Goal: Task Accomplishment & Management: Complete application form

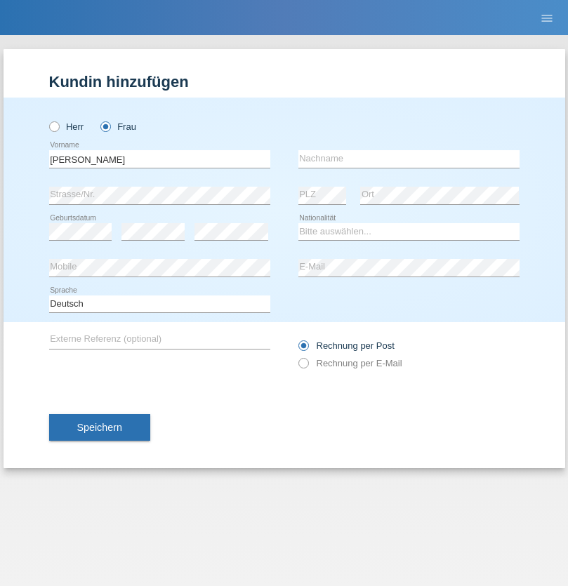
type input "Diana"
click at [408, 159] on input "text" at bounding box center [408, 159] width 221 height 18
type input "Baloh"
select select "CH"
radio input "true"
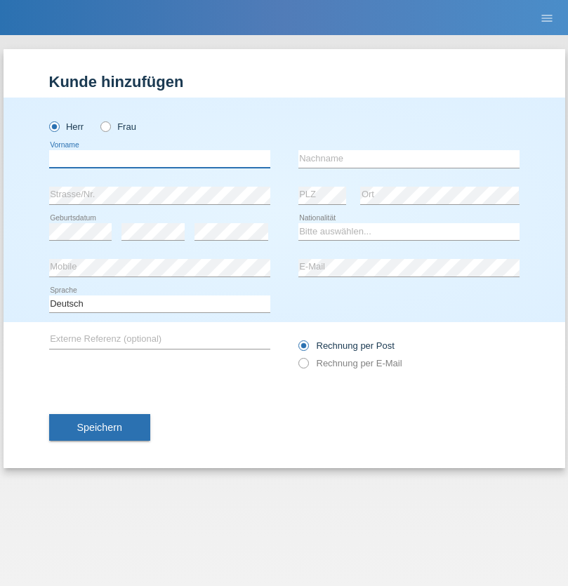
click at [159, 159] on input "text" at bounding box center [159, 159] width 221 height 18
type input "Egzon"
click at [408, 159] on input "text" at bounding box center [408, 159] width 221 height 18
type input "Demalia"
select select "XK"
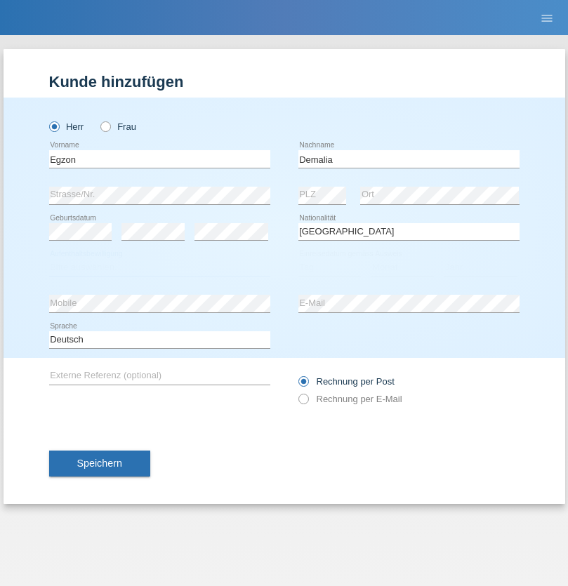
select select "C"
select select "10"
select select "2018"
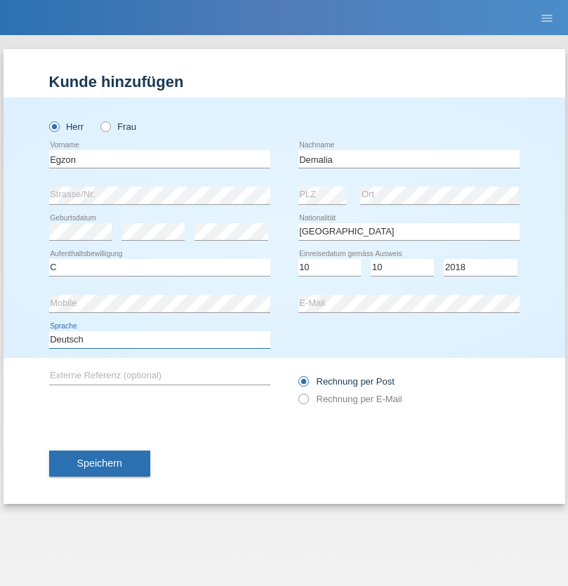
select select "en"
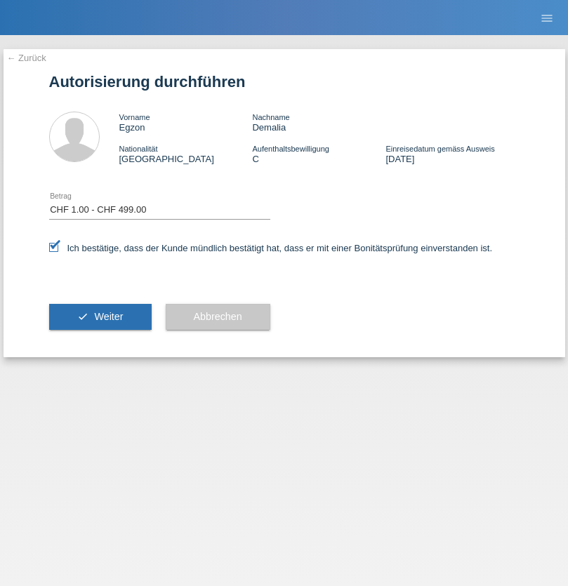
select select "1"
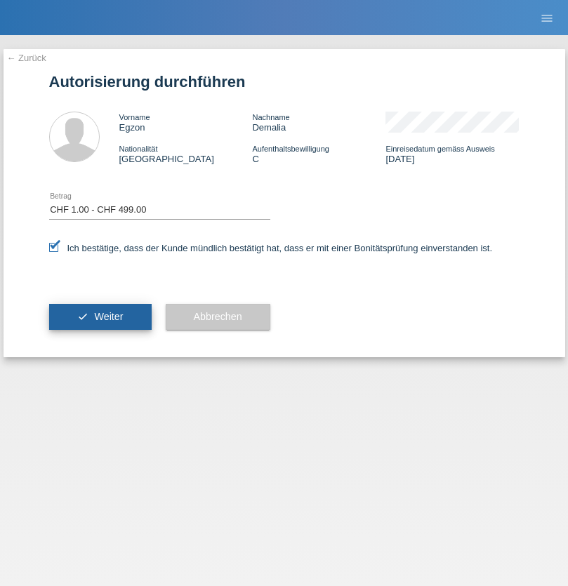
click at [100, 316] on span "Weiter" at bounding box center [108, 316] width 29 height 11
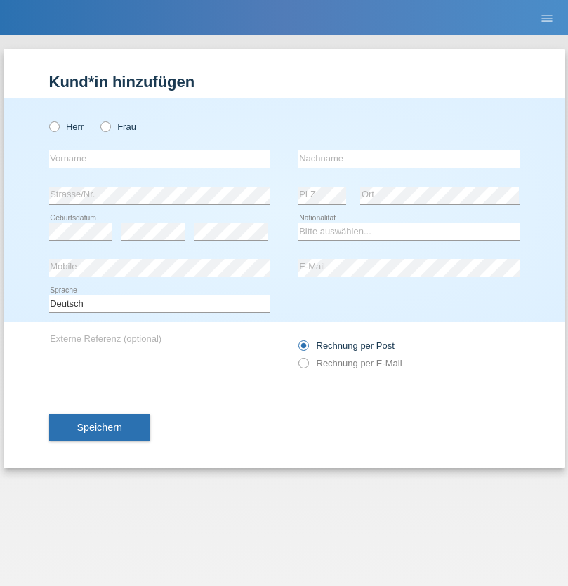
radio input "true"
click at [159, 159] on input "text" at bounding box center [159, 159] width 221 height 18
type input "Mergim"
click at [408, 159] on input "text" at bounding box center [408, 159] width 221 height 18
type input "Ajeti"
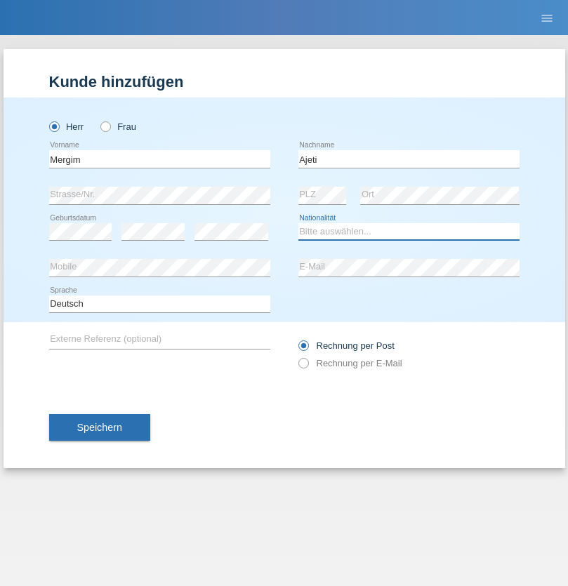
select select "XK"
select select "C"
select select "15"
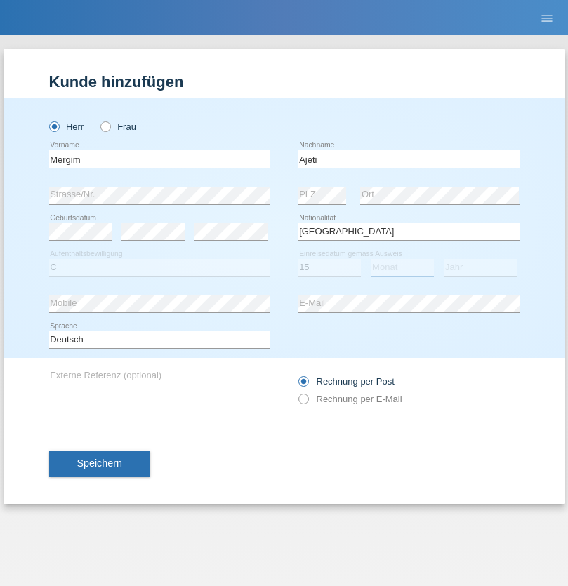
select select "03"
select select "1995"
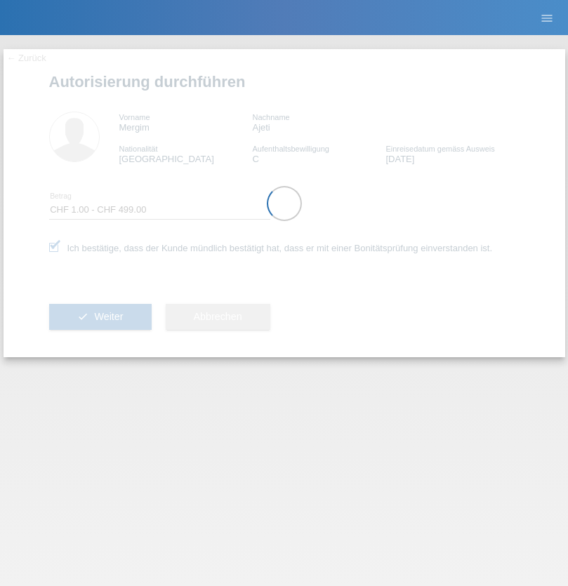
select select "1"
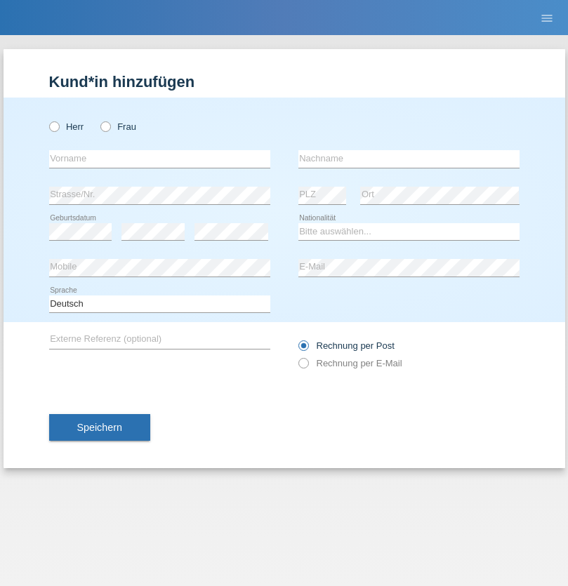
radio input "true"
click at [159, 159] on input "text" at bounding box center [159, 159] width 221 height 18
type input "Betim"
click at [408, 159] on input "text" at bounding box center [408, 159] width 221 height 18
type input "Alija"
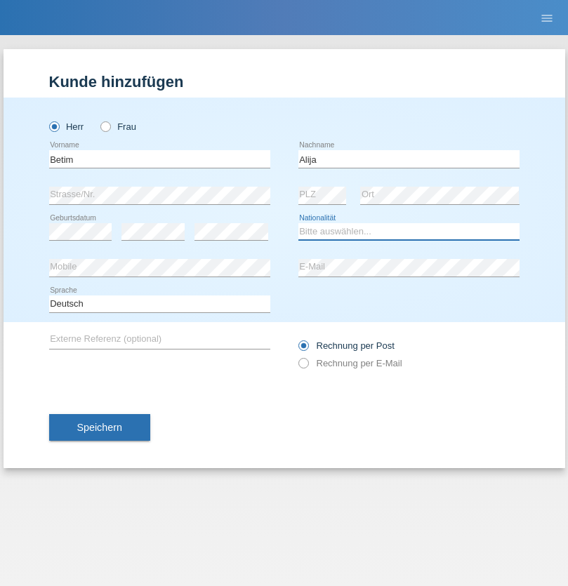
select select "MK"
select select "C"
select select "12"
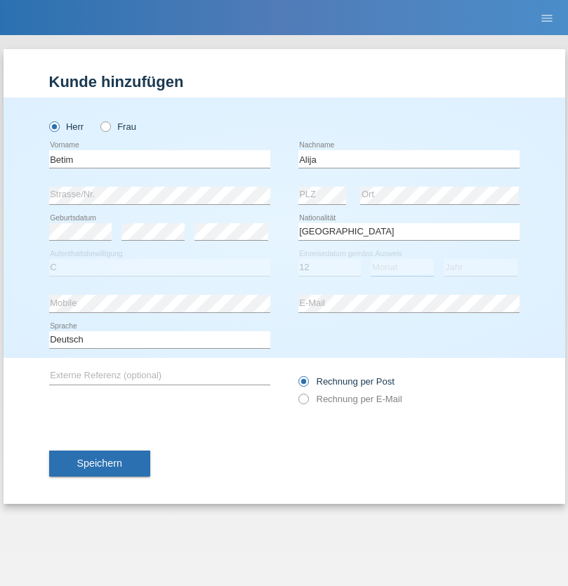
select select "08"
select select "2003"
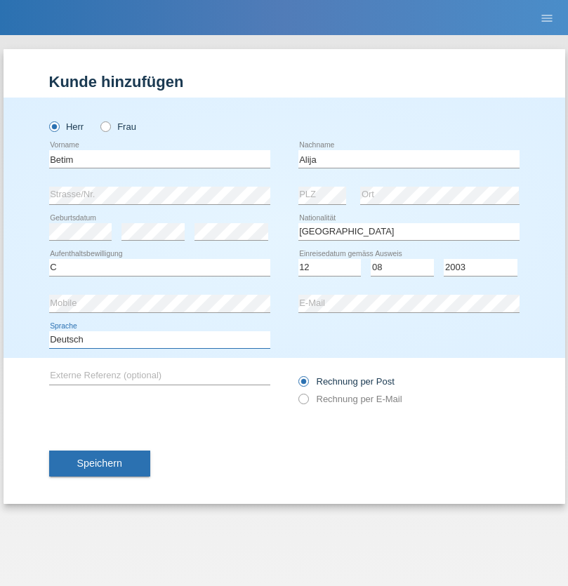
select select "en"
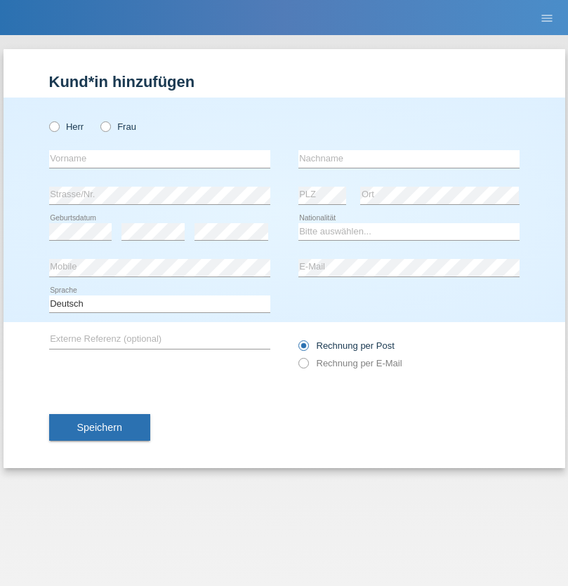
radio input "true"
click at [159, 159] on input "text" at bounding box center [159, 159] width 221 height 18
type input "Sasa"
click at [408, 159] on input "text" at bounding box center [408, 159] width 221 height 18
type input "Lazarevic"
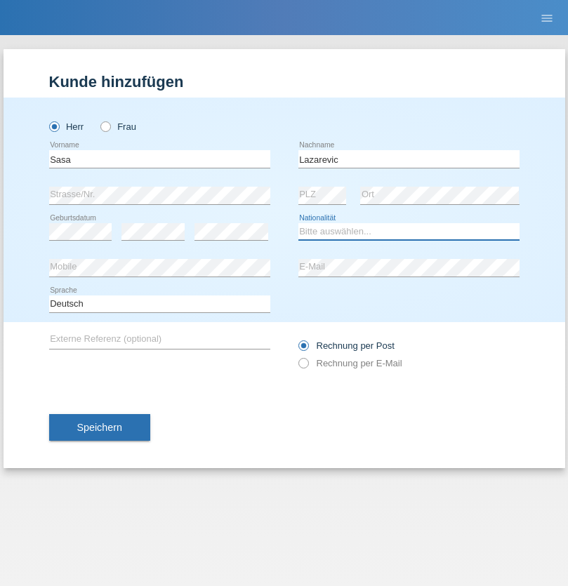
select select "RS"
select select "C"
select select "16"
select select "10"
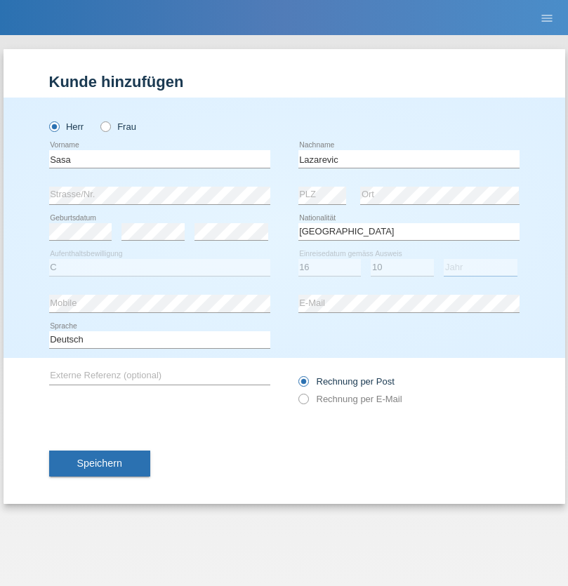
select select "1984"
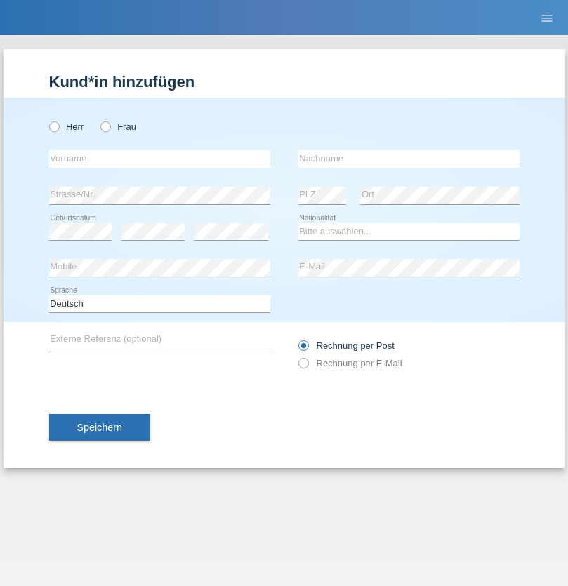
radio input "true"
click at [159, 159] on input "text" at bounding box center [159, 159] width 221 height 18
type input "kelmendi"
click at [408, 159] on input "text" at bounding box center [408, 159] width 221 height 18
type input "Edona"
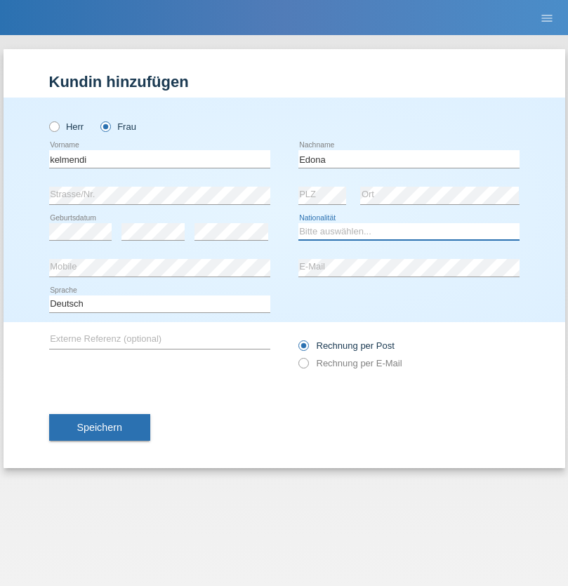
select select "XK"
select select "C"
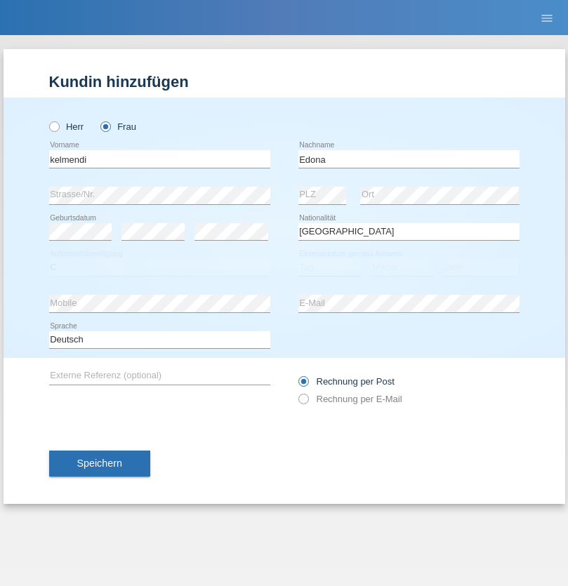
select select "23"
select select "09"
select select "2021"
